Goal: Entertainment & Leisure: Consume media (video, audio)

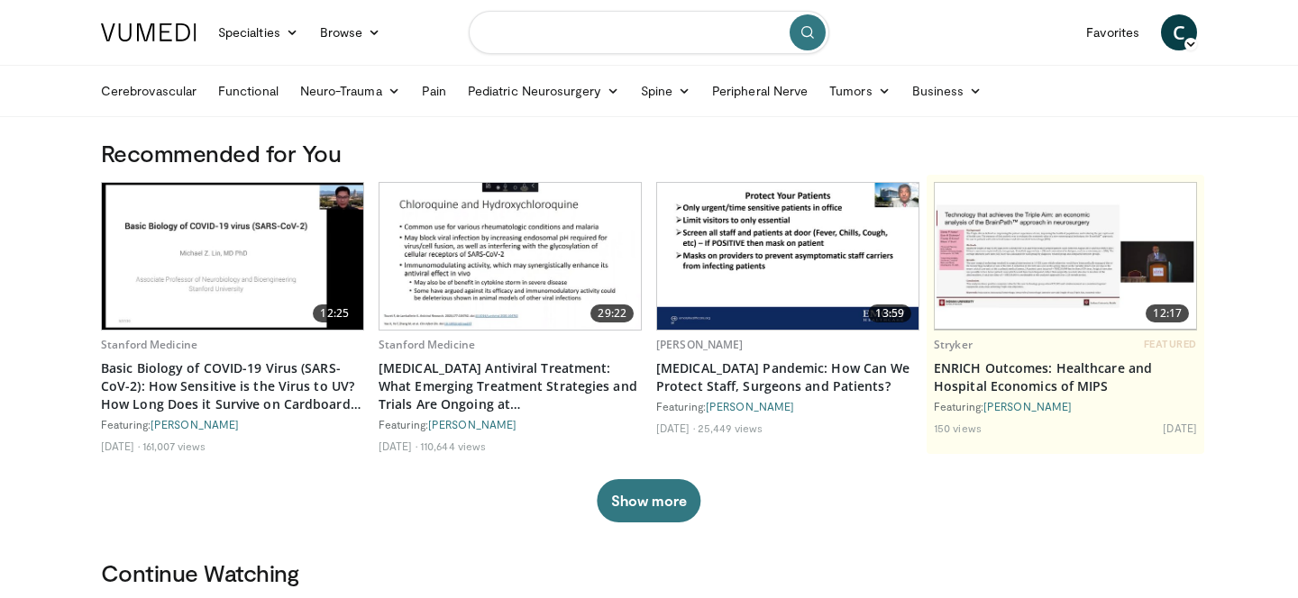
click at [597, 31] on input "Search topics, interventions" at bounding box center [649, 32] width 361 height 43
type input "**********"
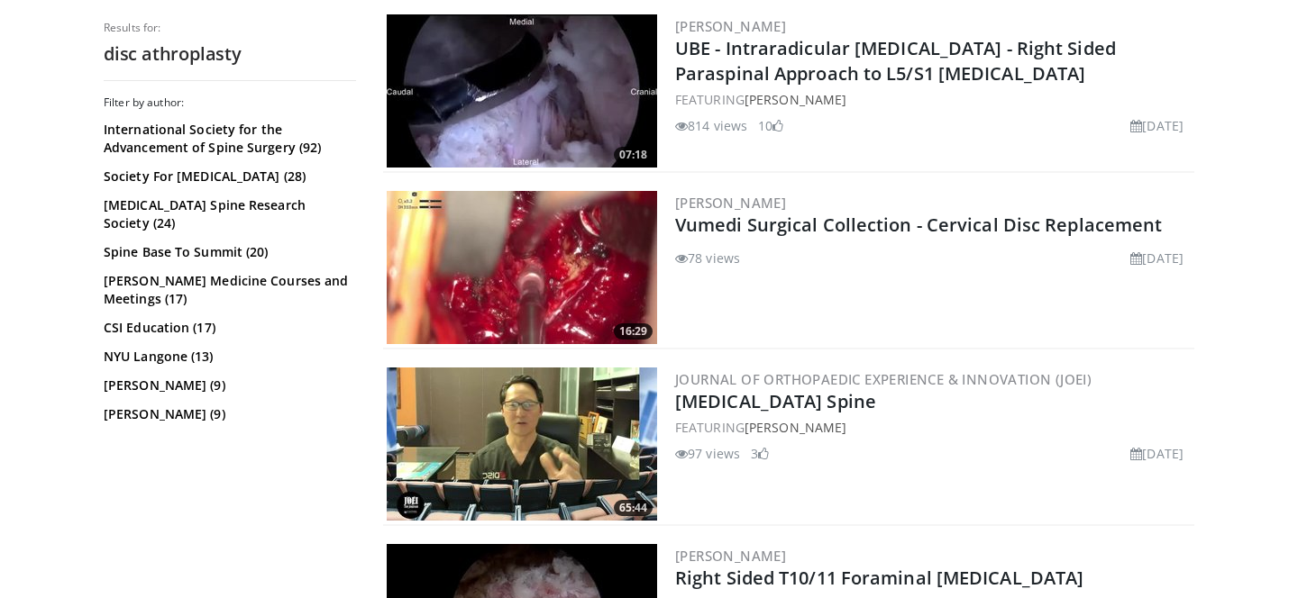
scroll to position [1078, 0]
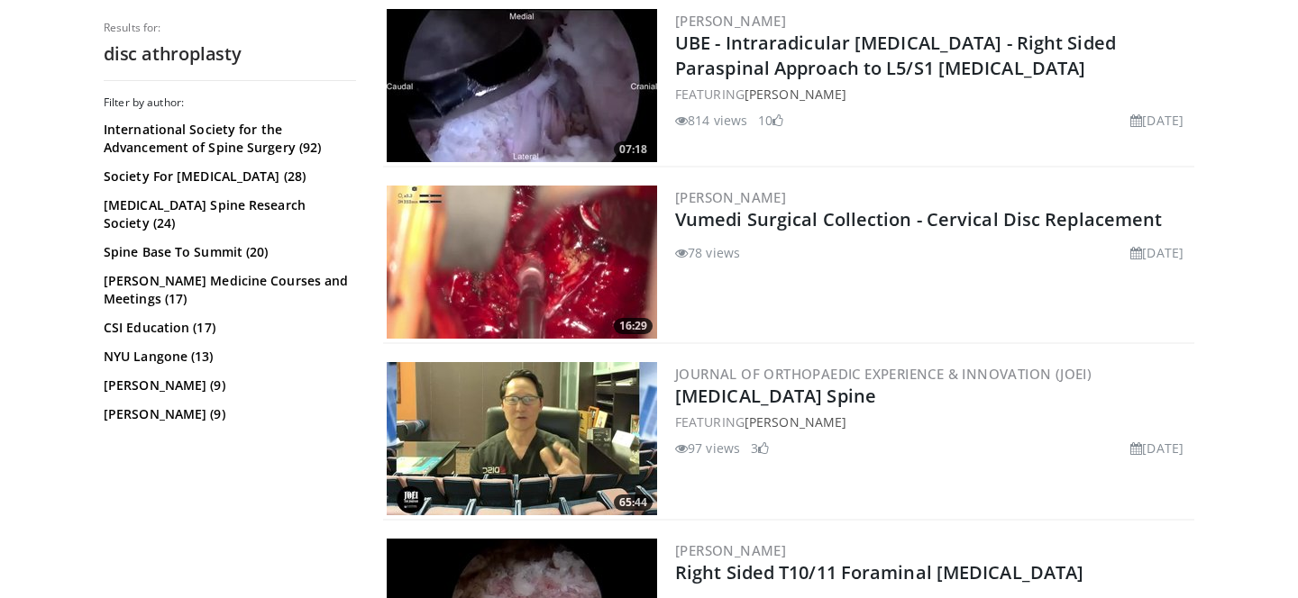
click at [592, 245] on img at bounding box center [522, 262] width 270 height 153
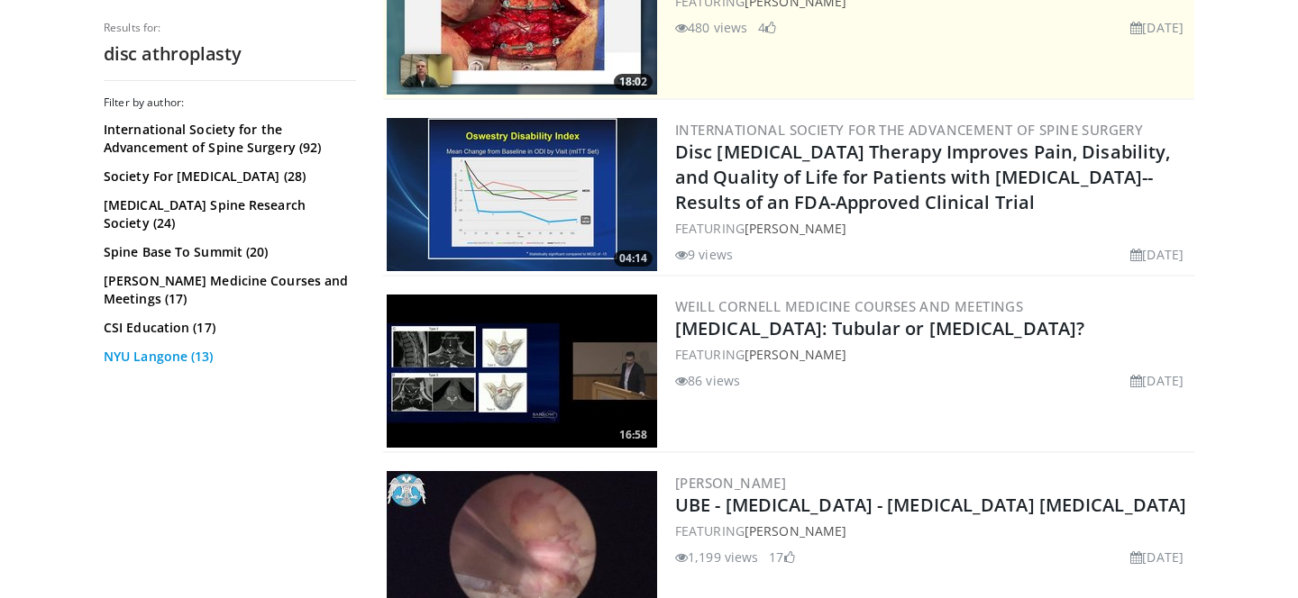
scroll to position [0, 0]
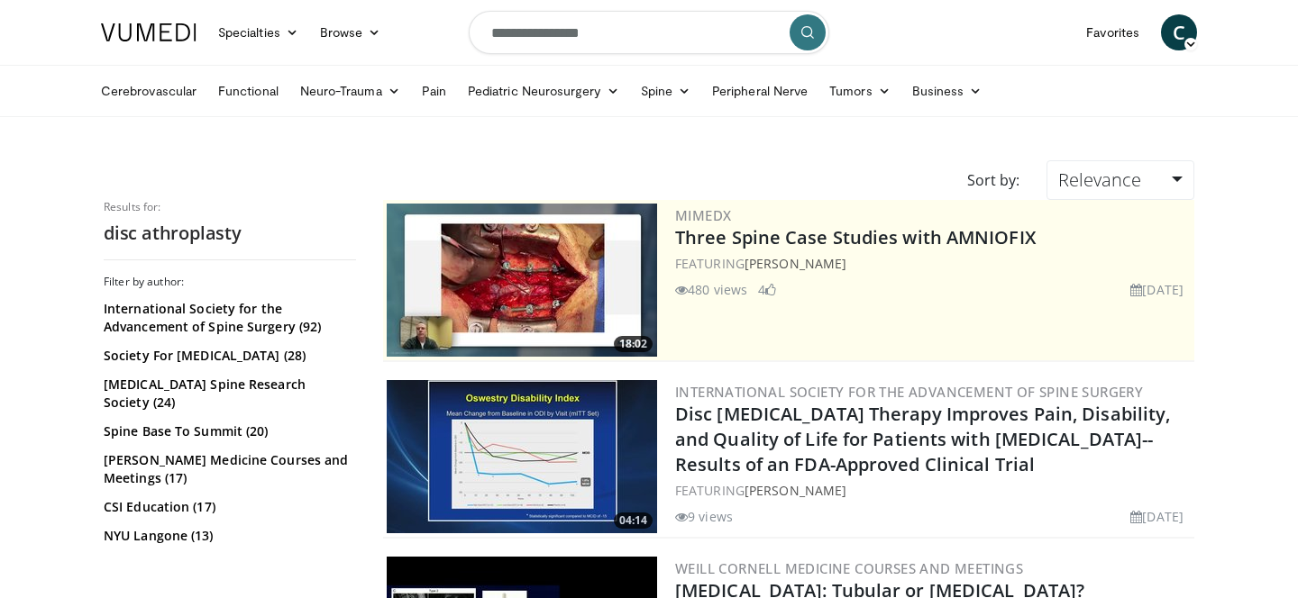
click at [488, 33] on input "**********" at bounding box center [649, 32] width 361 height 43
type input "**********"
click at [793, 36] on button "submit" at bounding box center [808, 32] width 36 height 36
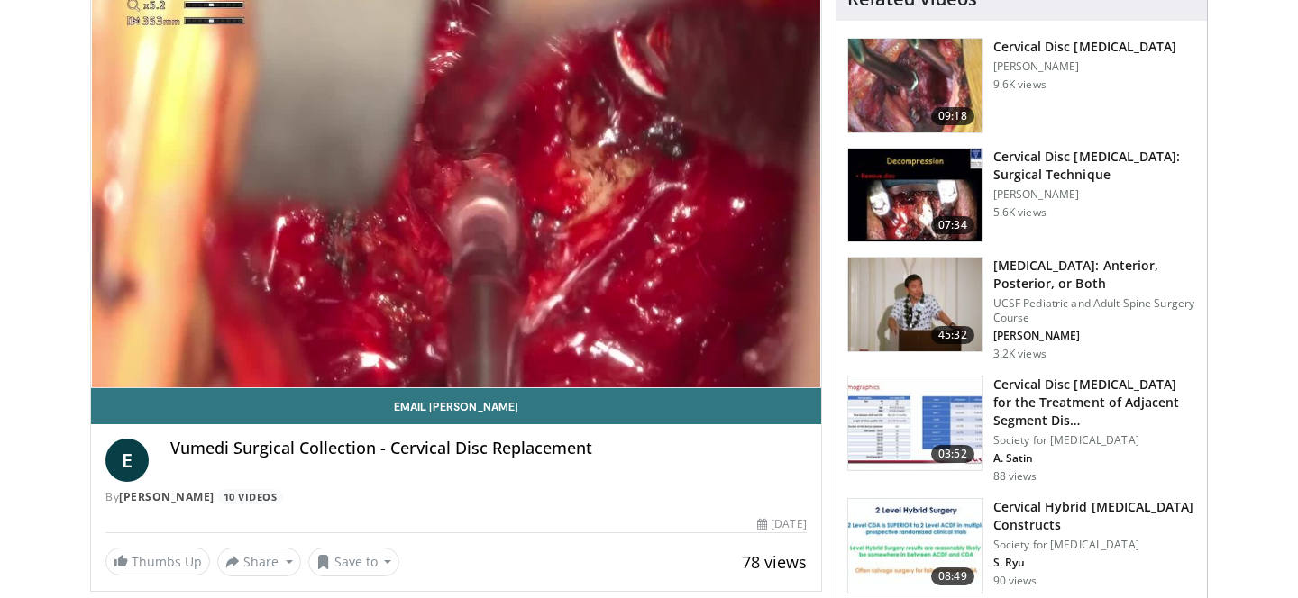
scroll to position [169, 0]
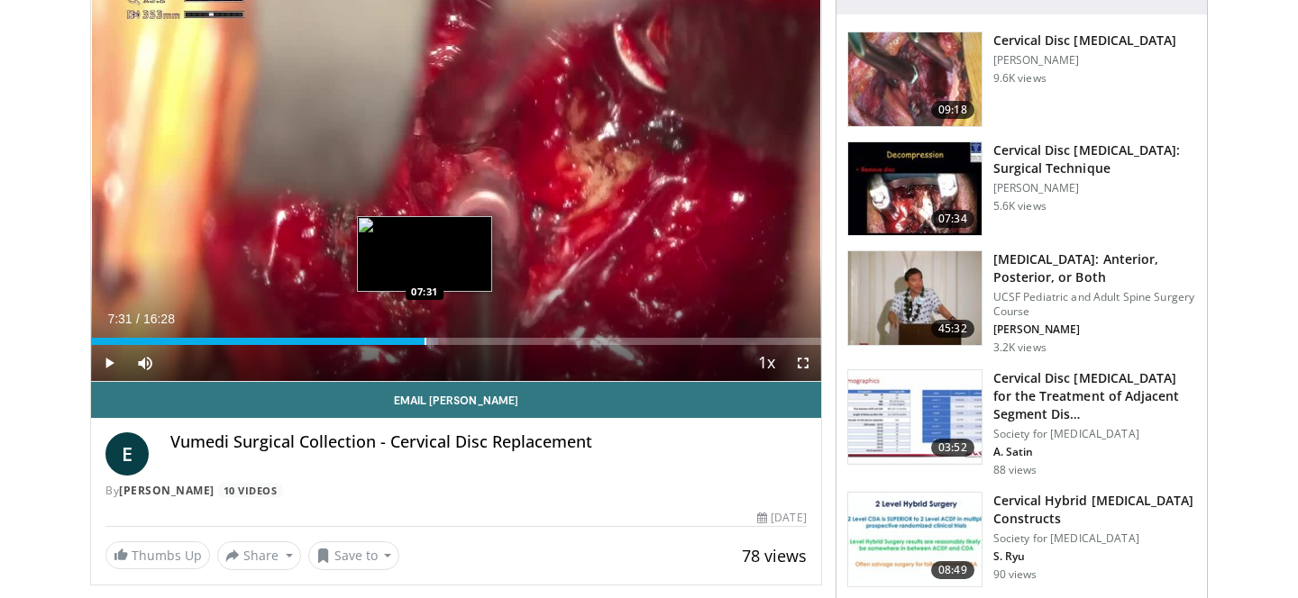
drag, startPoint x: 128, startPoint y: 343, endPoint x: 424, endPoint y: 341, distance: 295.6
click at [425, 341] on div "Progress Bar" at bounding box center [426, 341] width 2 height 7
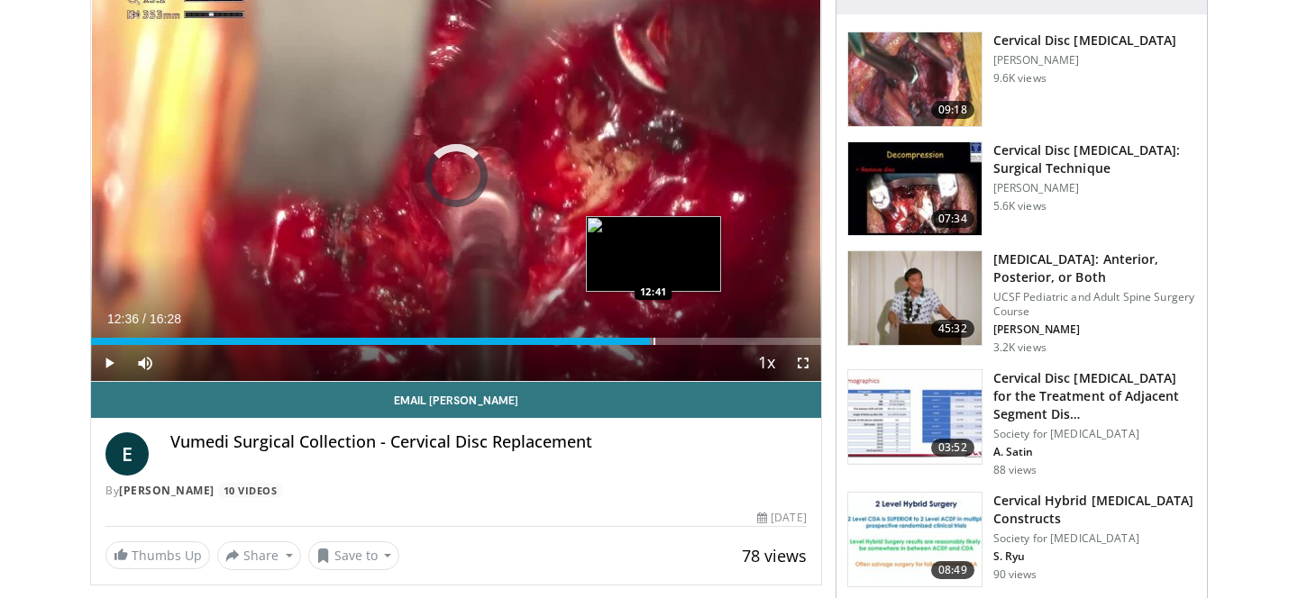
drag, startPoint x: 424, startPoint y: 340, endPoint x: 672, endPoint y: 333, distance: 248.0
click at [672, 333] on div "Loaded : 76.92% 12:36 12:41" at bounding box center [456, 336] width 730 height 17
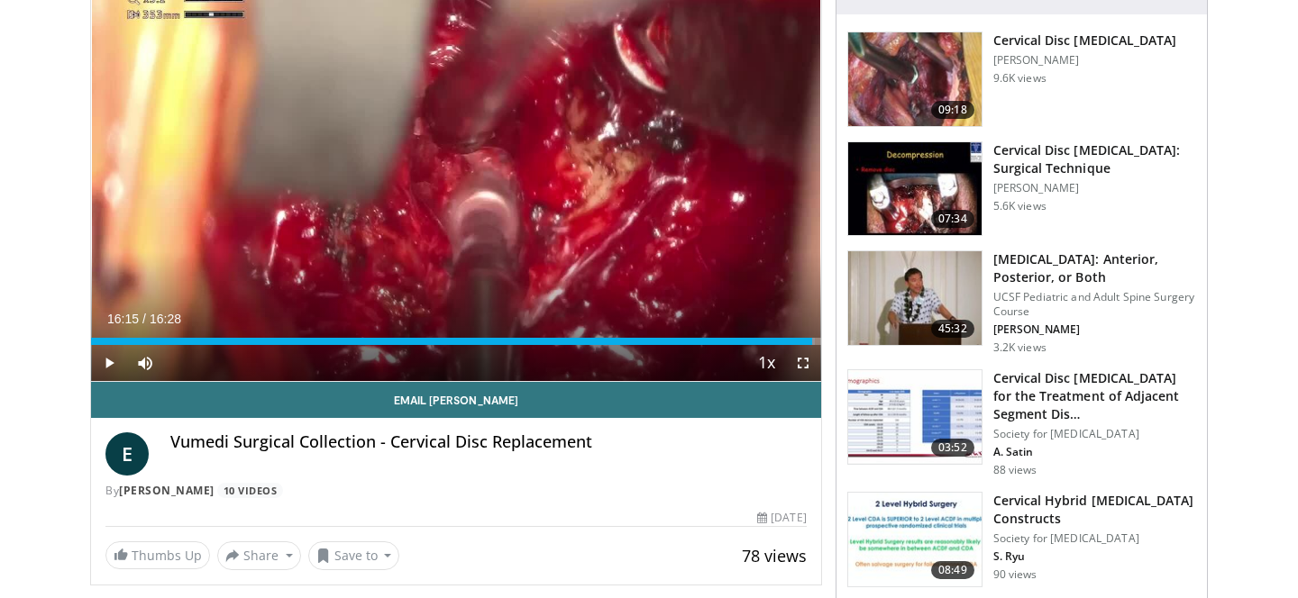
drag, startPoint x: 699, startPoint y: 343, endPoint x: 811, endPoint y: 348, distance: 112.8
click at [811, 348] on div "Current Time 16:15 / Duration 16:28 Play Skip Backward Skip Forward Mute Loaded…" at bounding box center [456, 363] width 730 height 36
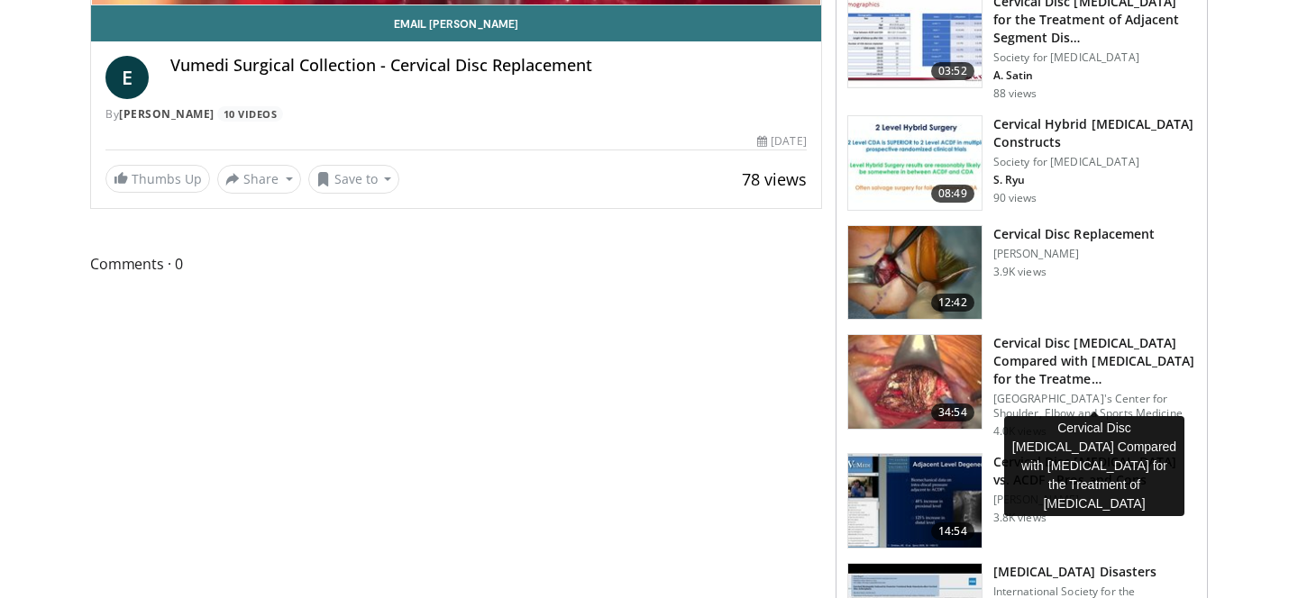
scroll to position [573, 0]
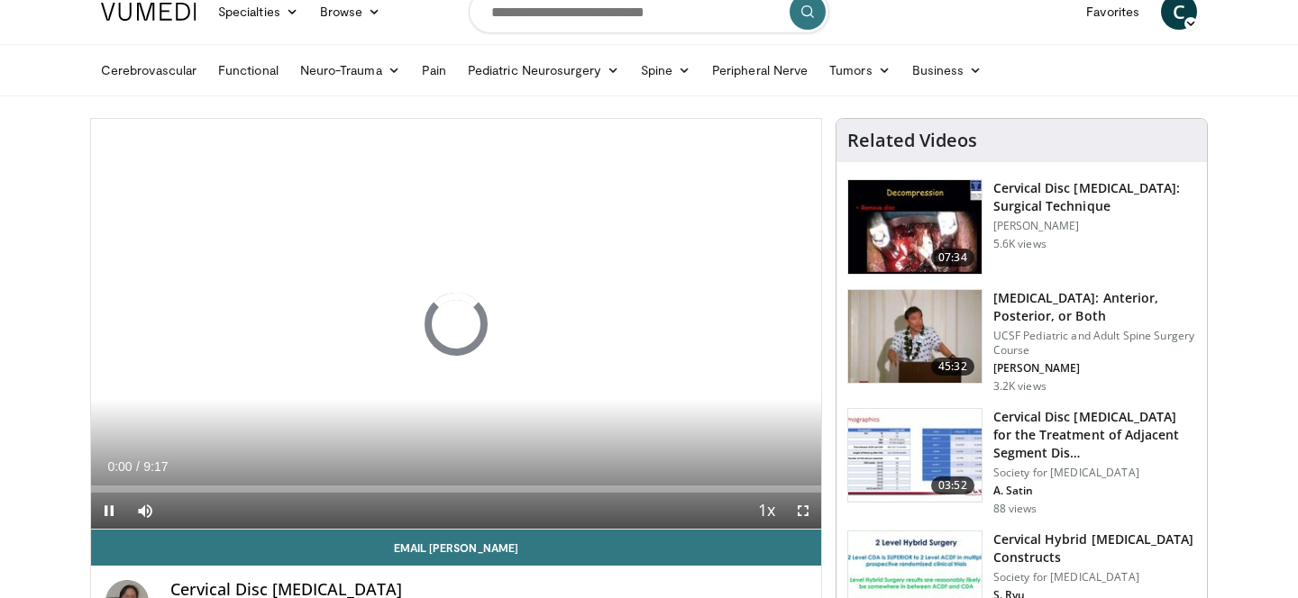
scroll to position [15, 0]
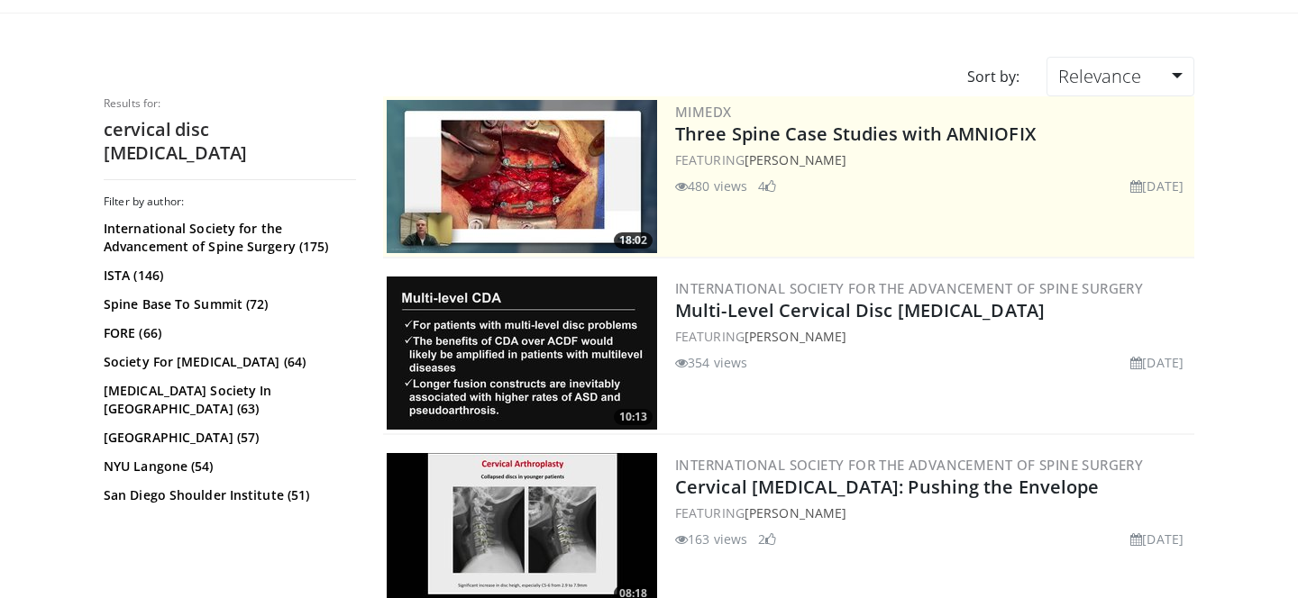
scroll to position [120, 0]
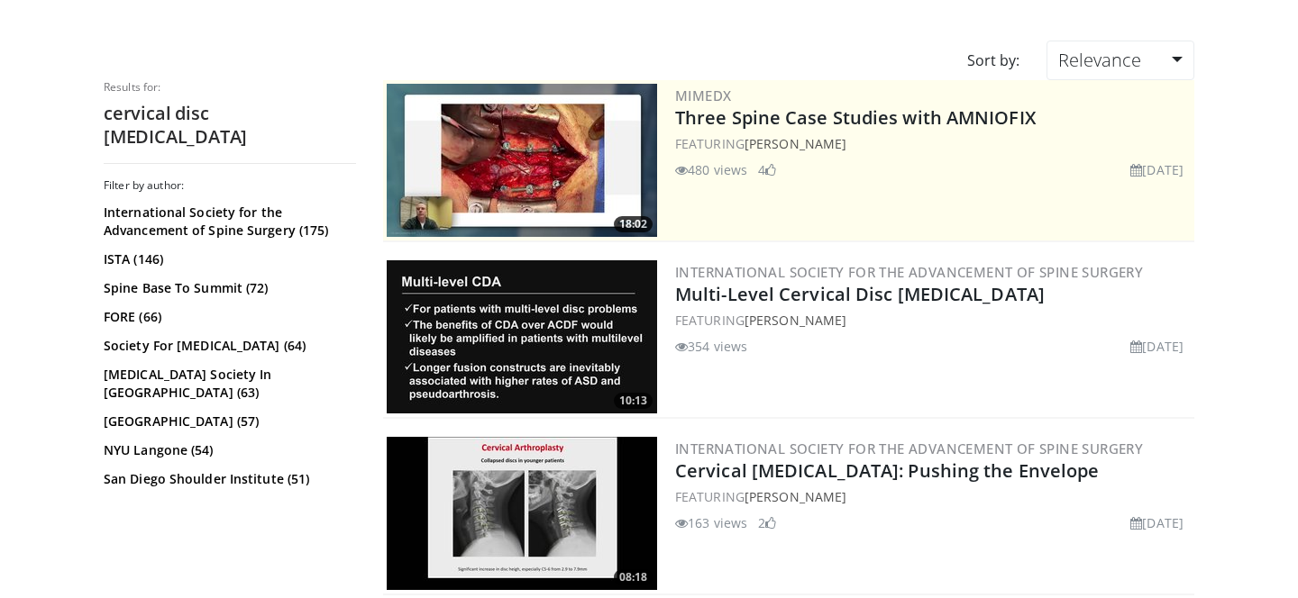
click at [549, 352] on img at bounding box center [522, 336] width 270 height 153
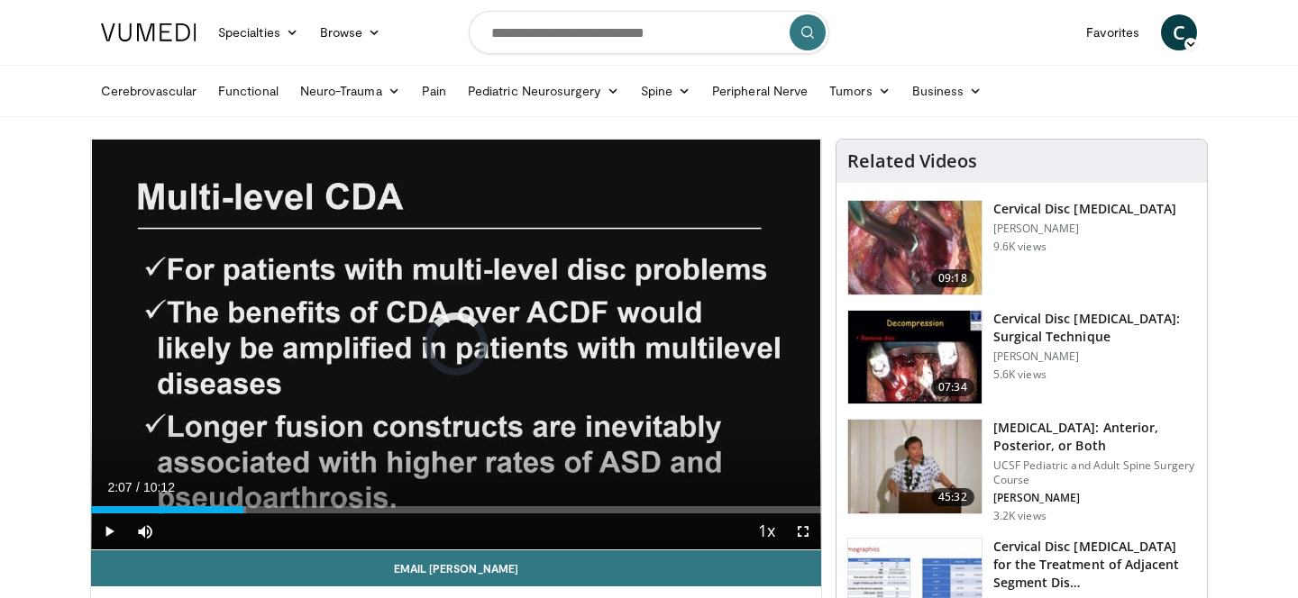
drag, startPoint x: 132, startPoint y: 504, endPoint x: 242, endPoint y: 500, distance: 109.1
click at [242, 500] on div "Loaded : 21.24% 02:07 02:07" at bounding box center [456, 505] width 730 height 17
click at [299, 514] on div "Current Time 2:08 / Duration 10:12 Pause Skip Backward Skip Forward Mute 79% Lo…" at bounding box center [456, 532] width 730 height 36
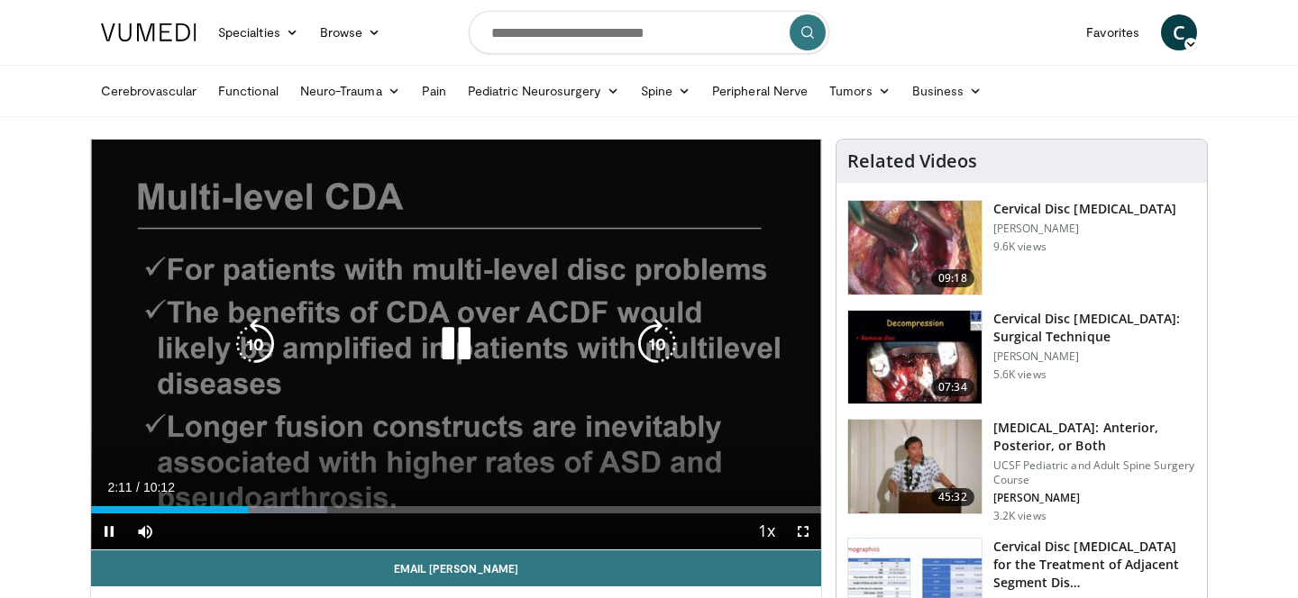
drag, startPoint x: 299, startPoint y: 514, endPoint x: 309, endPoint y: 510, distance: 10.5
click at [310, 514] on div "Current Time 2:11 / Duration 10:12 Pause Skip Backward Skip Forward Mute 79% Lo…" at bounding box center [456, 532] width 730 height 36
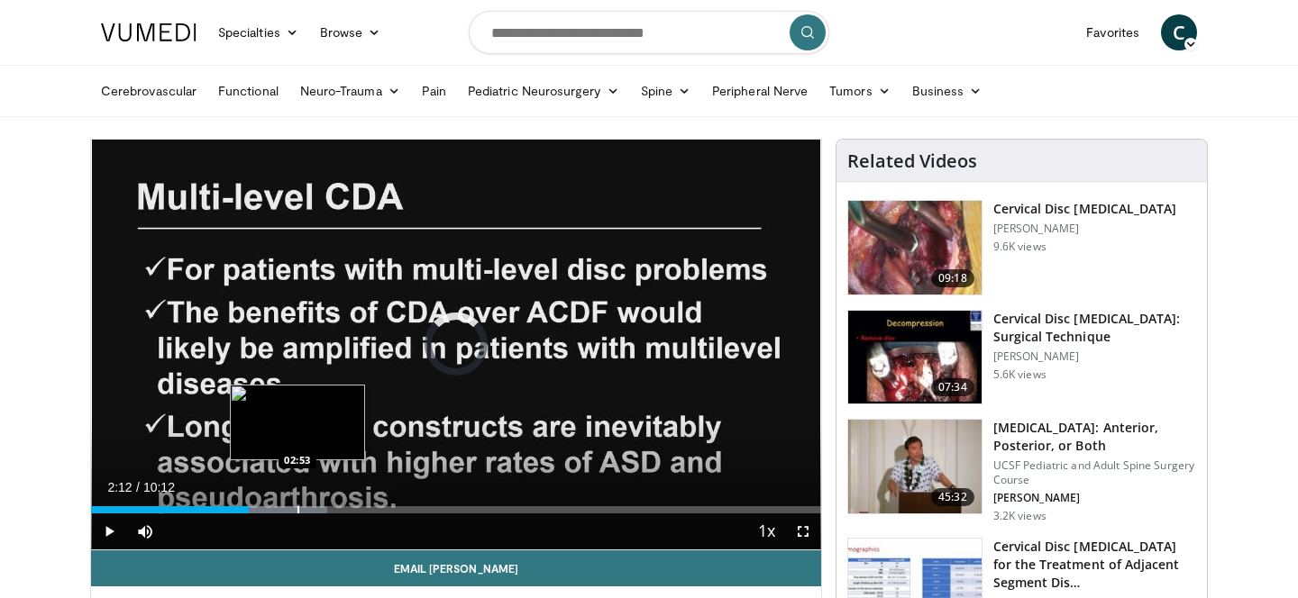
click at [297, 509] on div "Progress Bar" at bounding box center [298, 510] width 2 height 7
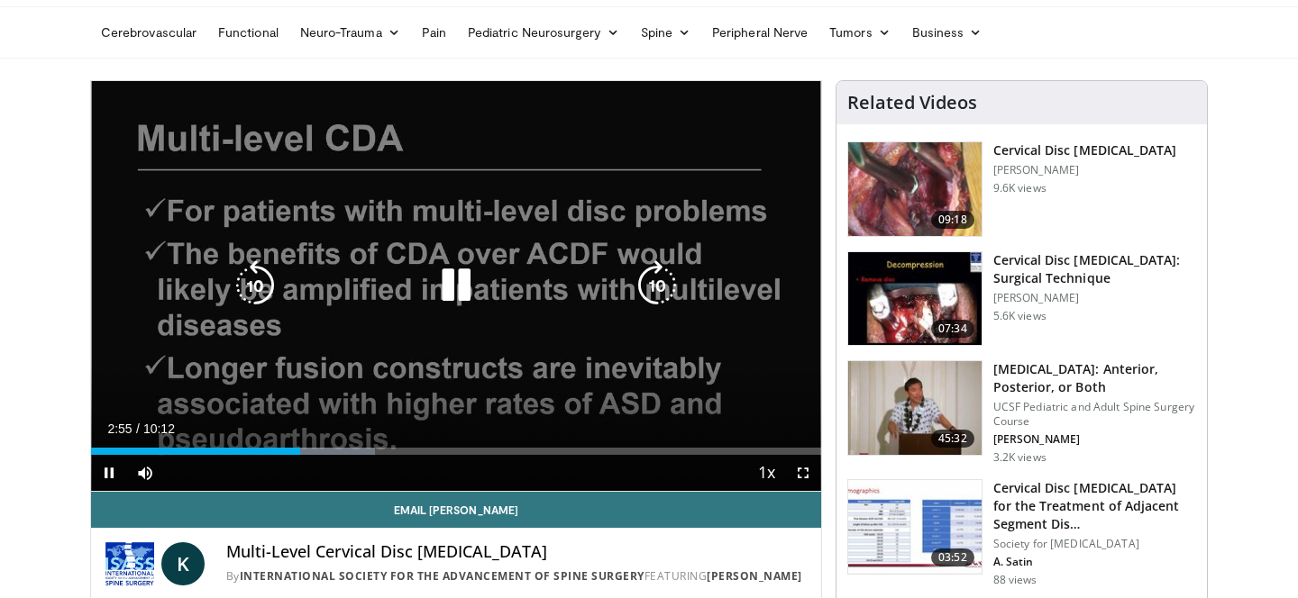
scroll to position [63, 0]
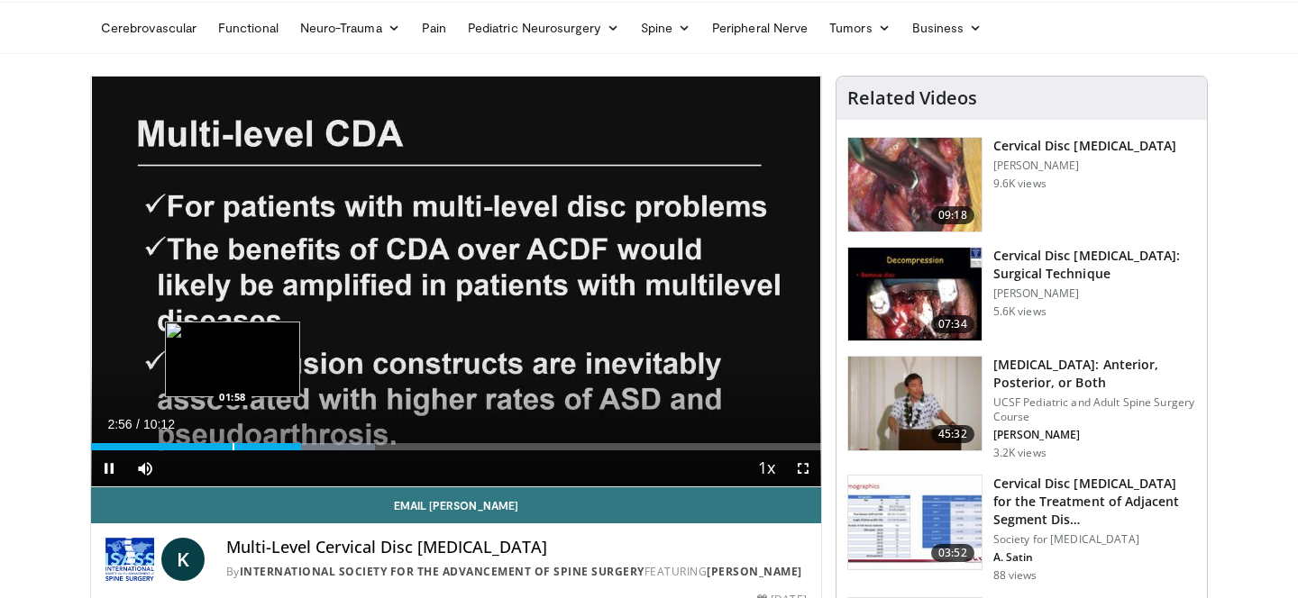
click at [233, 446] on div "Progress Bar" at bounding box center [234, 446] width 2 height 7
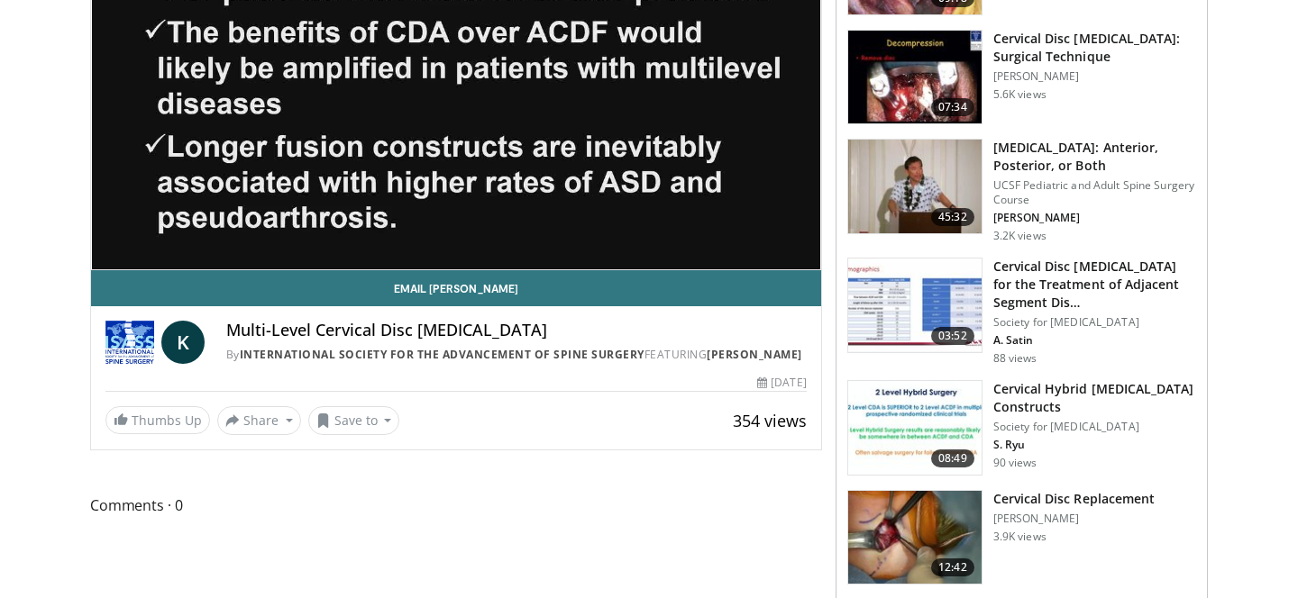
scroll to position [0, 0]
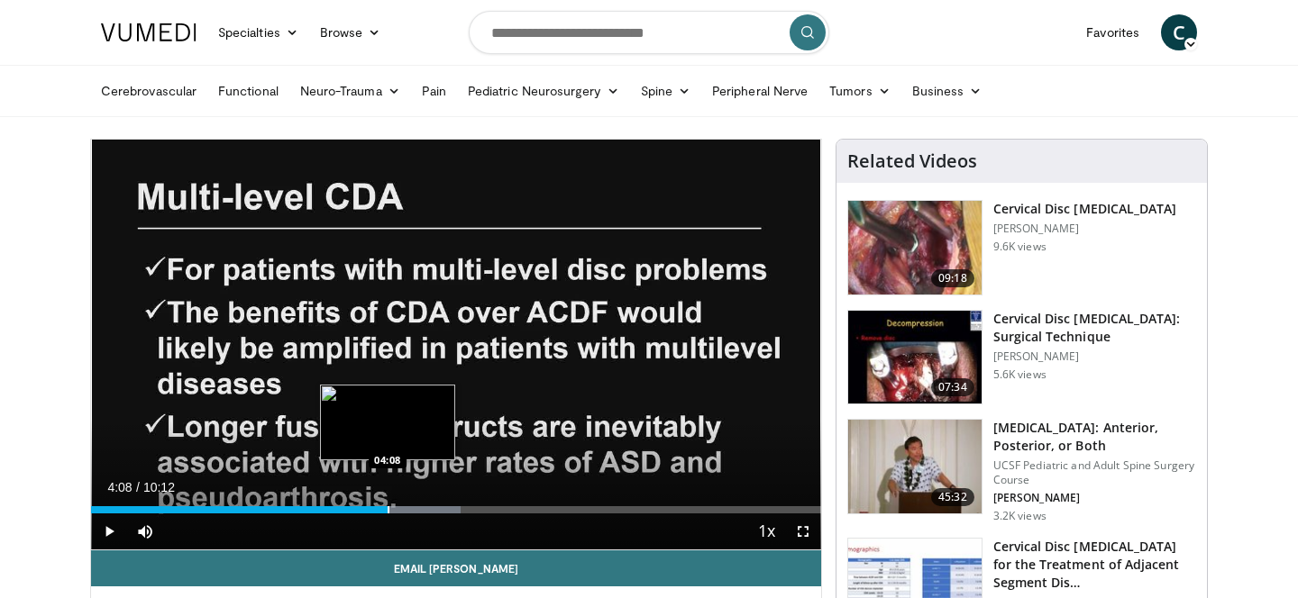
drag, startPoint x: 316, startPoint y: 510, endPoint x: 388, endPoint y: 507, distance: 71.3
click at [388, 507] on div "Progress Bar" at bounding box center [389, 510] width 2 height 7
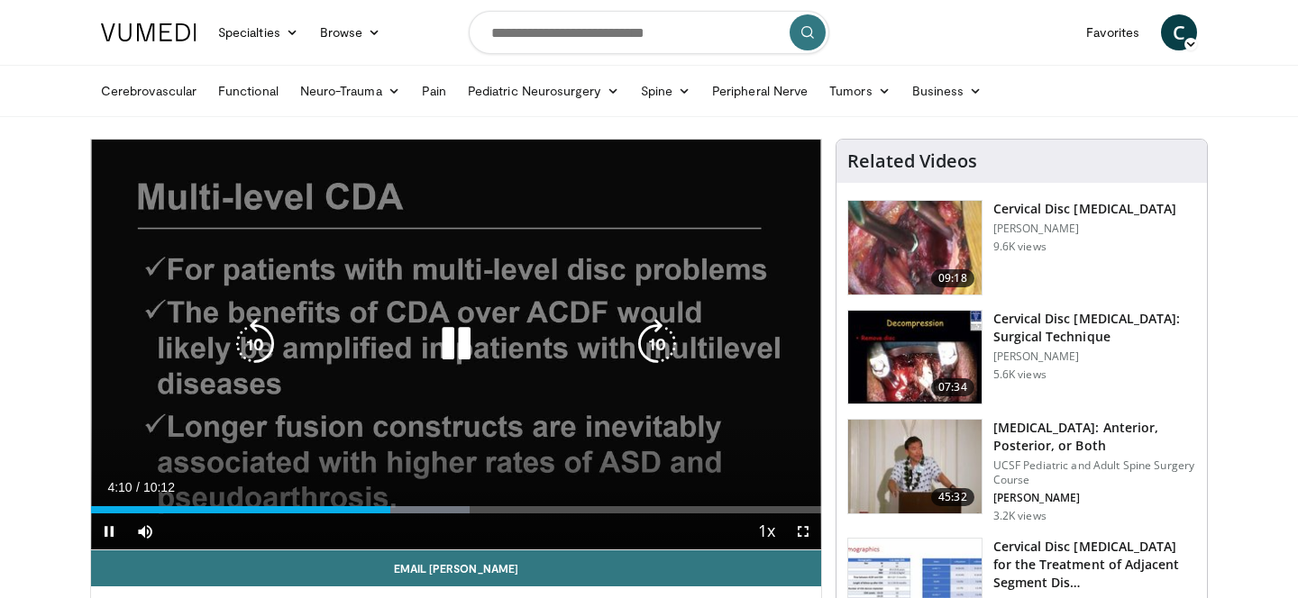
click at [443, 340] on icon "Video Player" at bounding box center [456, 344] width 50 height 50
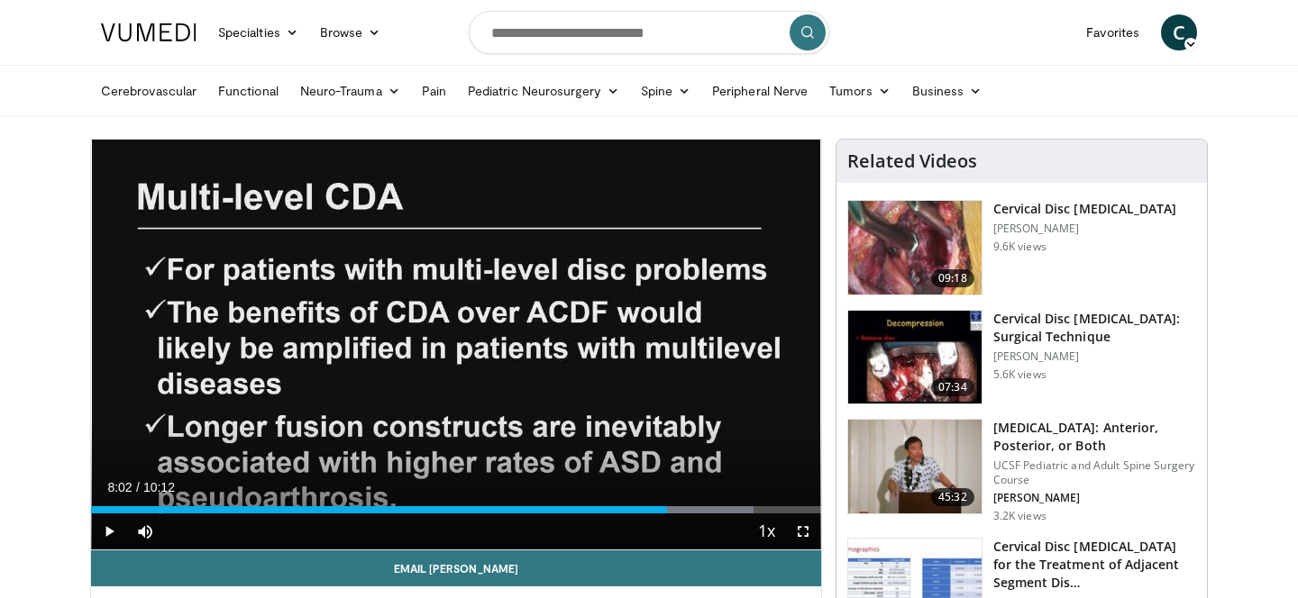
drag, startPoint x: 399, startPoint y: 505, endPoint x: 666, endPoint y: 495, distance: 267.0
click at [666, 514] on div "Current Time 8:02 / Duration 10:12 Play Skip Backward Skip Forward Mute 79% Loa…" at bounding box center [456, 532] width 730 height 36
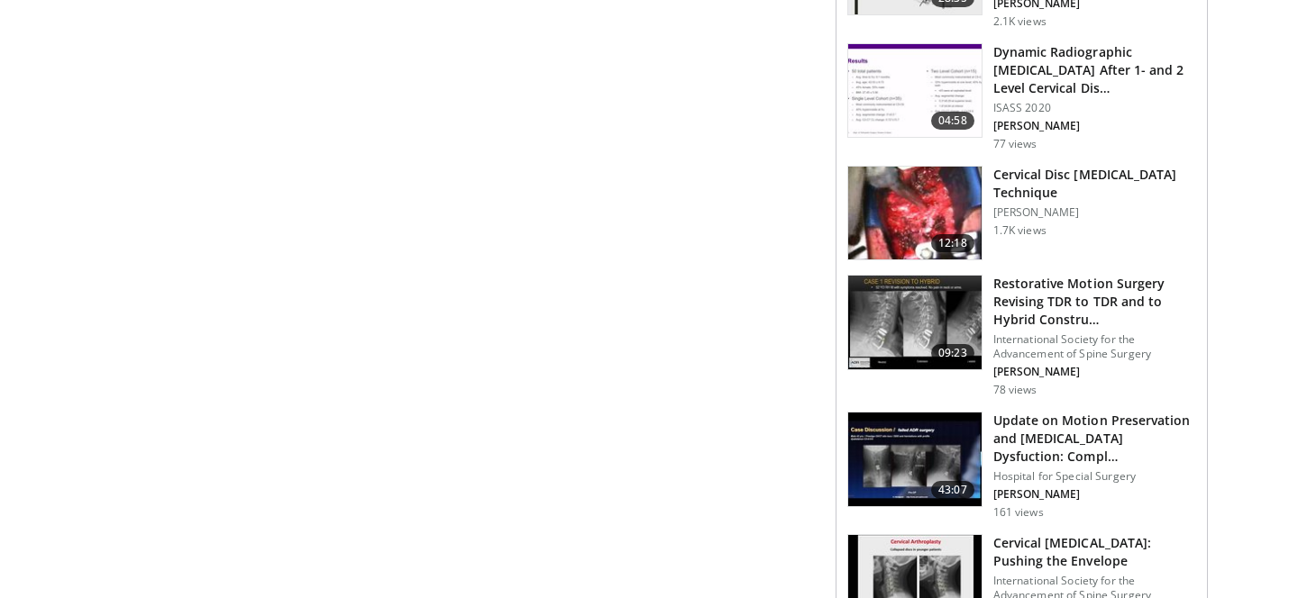
scroll to position [1795, 0]
